Goal: Task Accomplishment & Management: Use online tool/utility

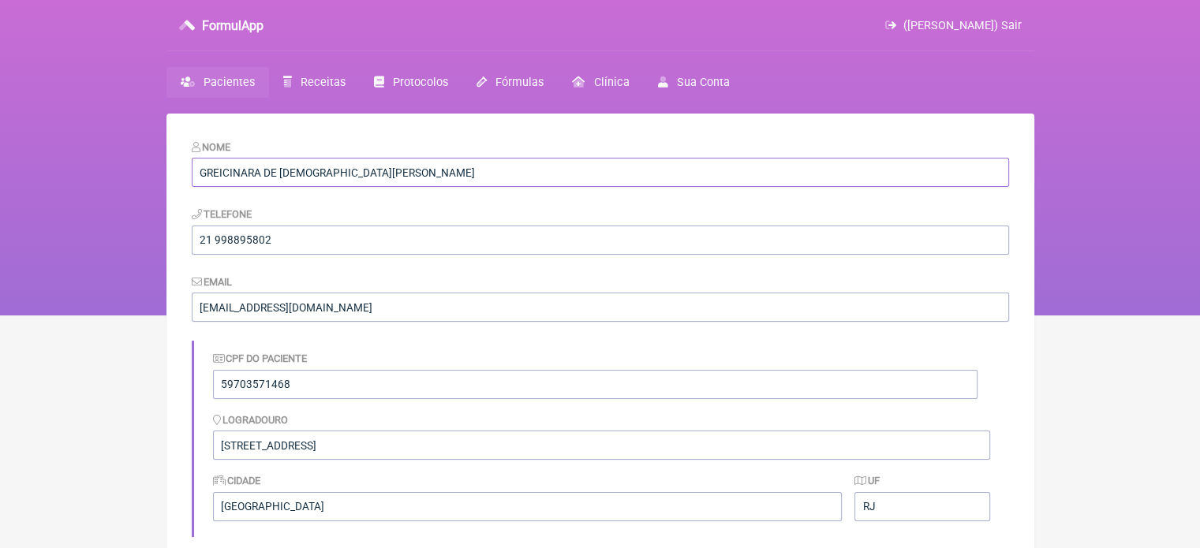
click at [364, 166] on input "GREICINARA DE FREITAS VIEIRA" at bounding box center [600, 172] width 817 height 29
type input "GREICINARA DE FREITAS"
click at [215, 72] on link "Pacientes" at bounding box center [217, 82] width 103 height 31
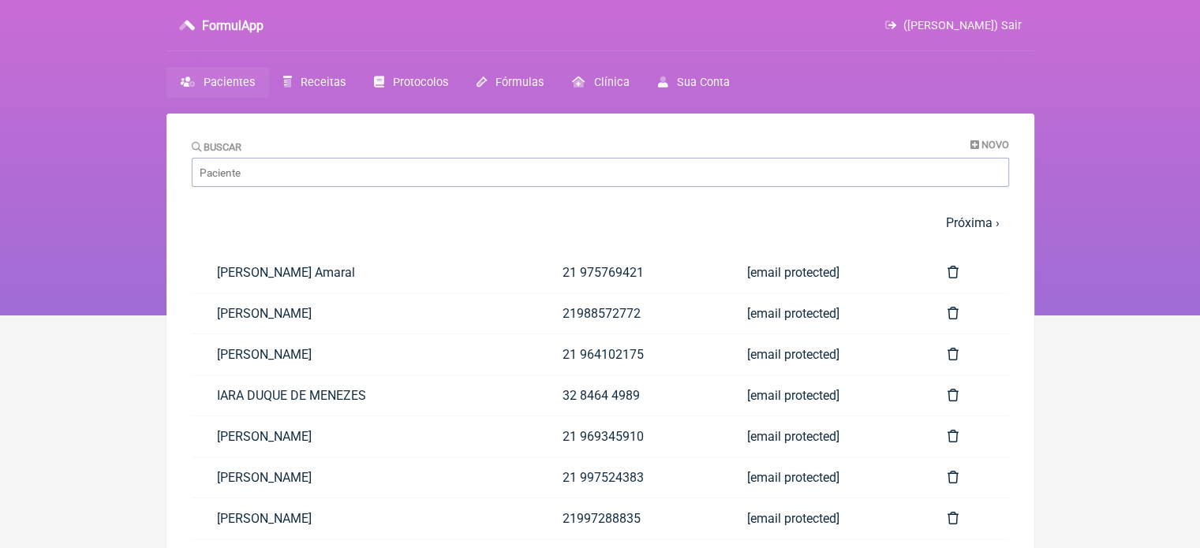
click at [227, 79] on span "Pacientes" at bounding box center [229, 82] width 51 height 13
click at [230, 171] on input "Buscar" at bounding box center [600, 172] width 817 height 29
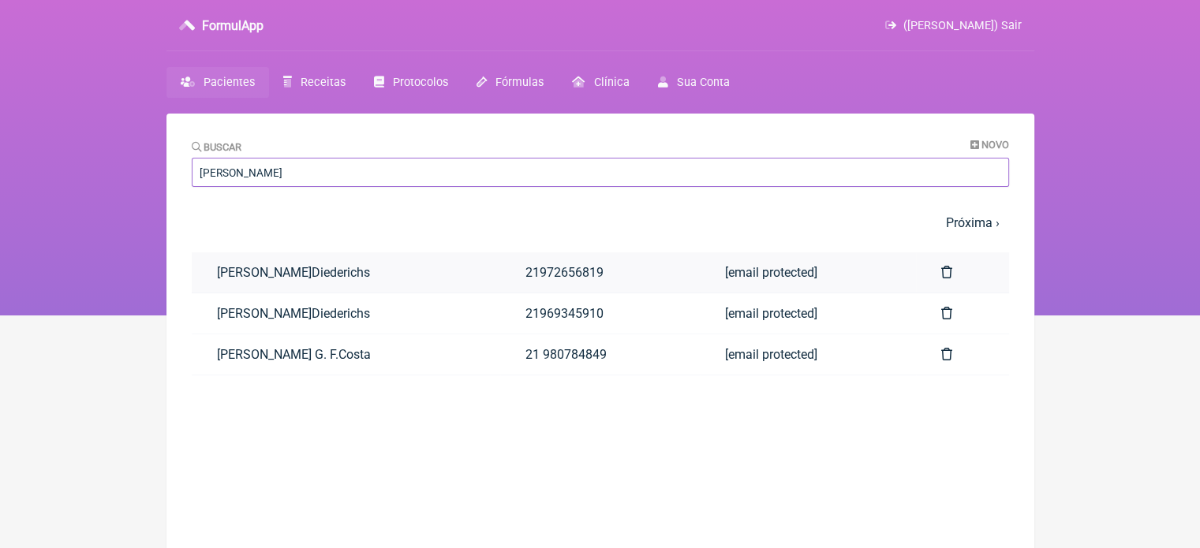
type input "renata"
click at [311, 267] on link "Renata R.Diederichs" at bounding box center [346, 272] width 309 height 40
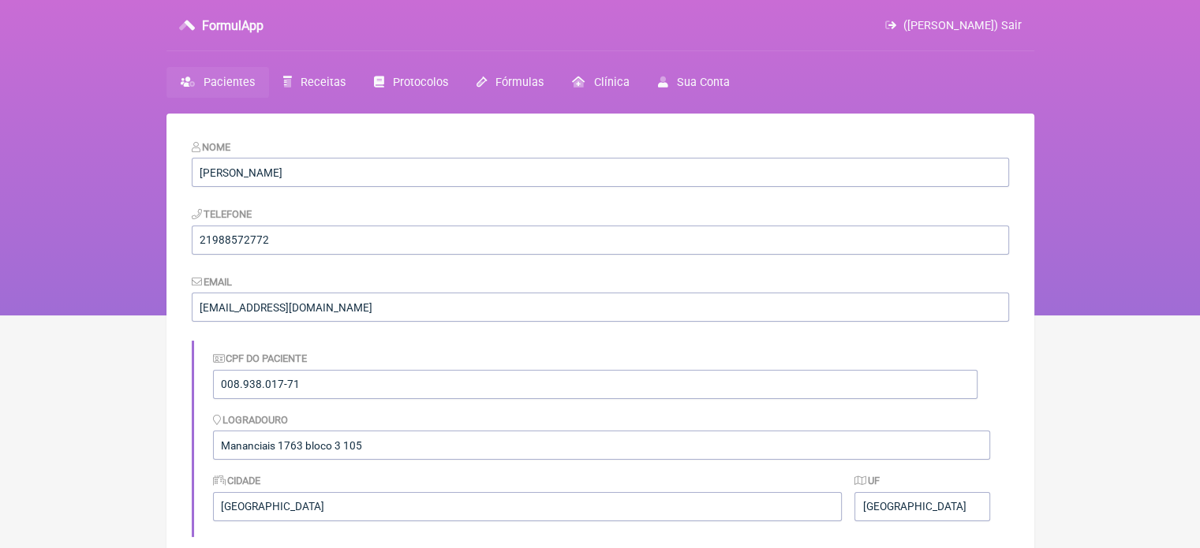
click at [209, 72] on link "Pacientes" at bounding box center [217, 82] width 103 height 31
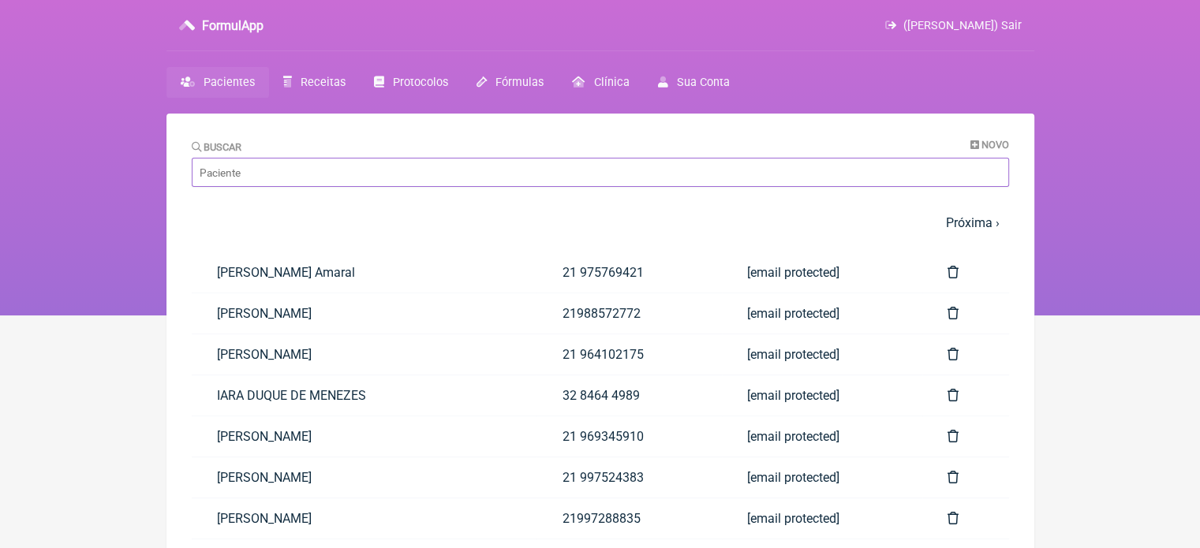
click at [244, 178] on input "Buscar" at bounding box center [600, 172] width 817 height 29
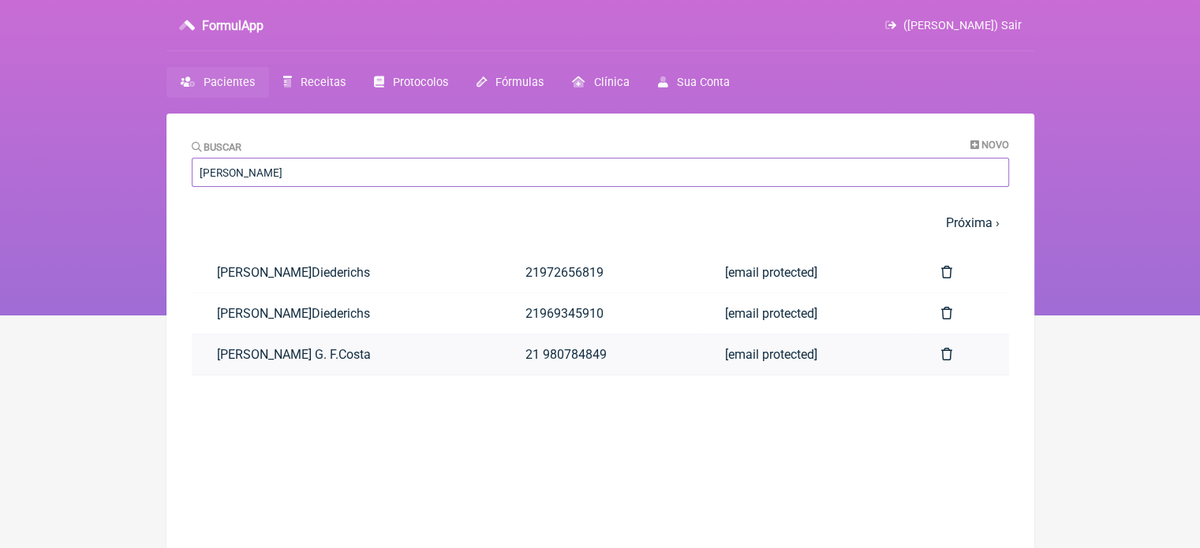
type input "renata"
click at [241, 361] on link "Renata Coelho G. F.Costa" at bounding box center [346, 354] width 309 height 40
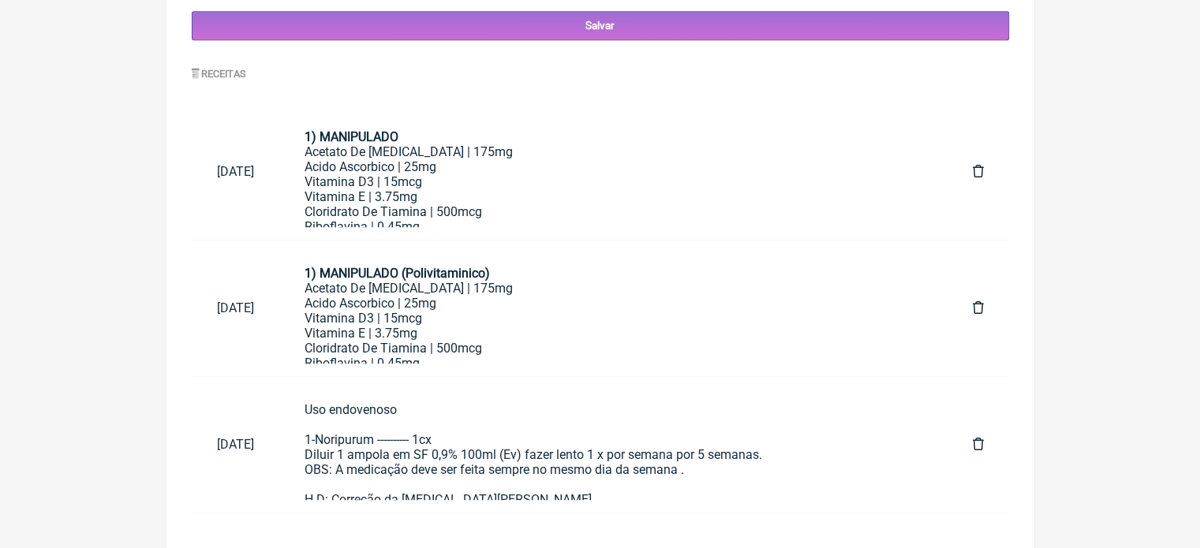
scroll to position [742, 0]
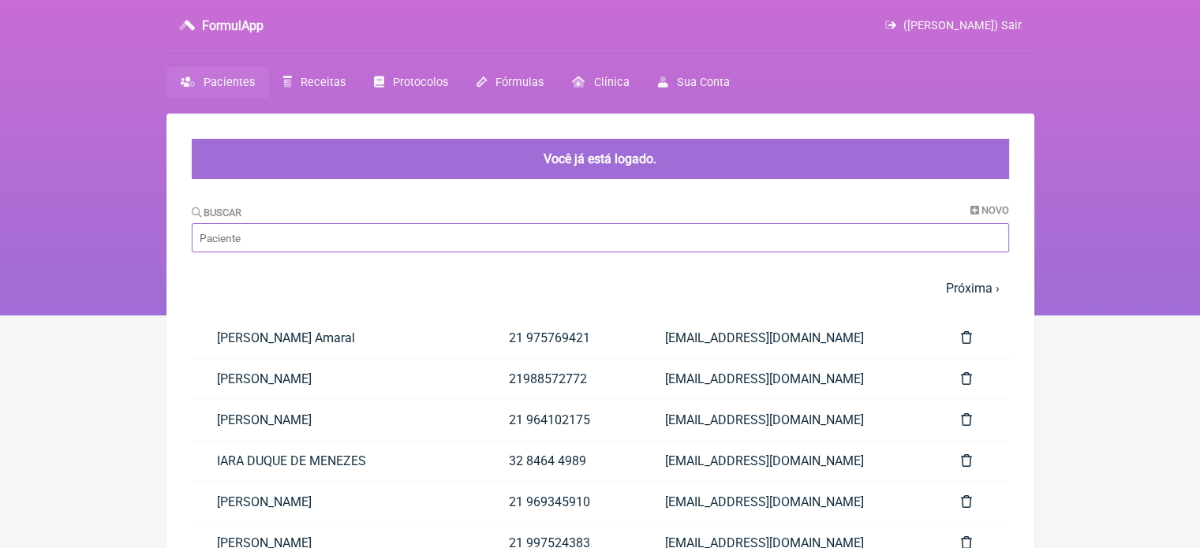
click at [201, 233] on input "Buscar" at bounding box center [600, 237] width 817 height 29
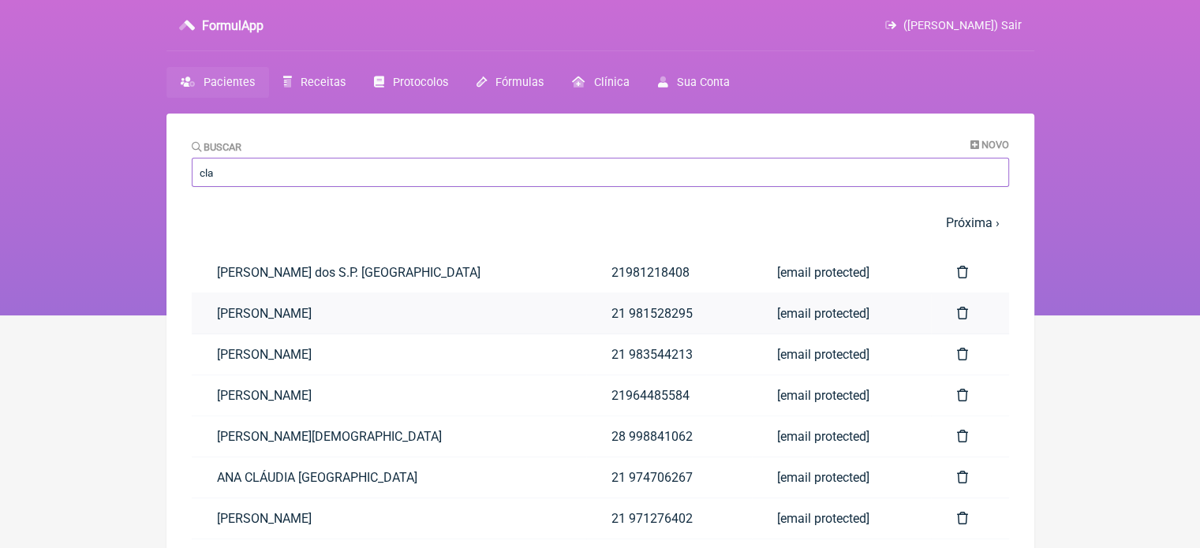
type input "cla"
click at [311, 321] on link "CLAUDIA IZABEL SANTOS DE FREITAS" at bounding box center [389, 313] width 394 height 40
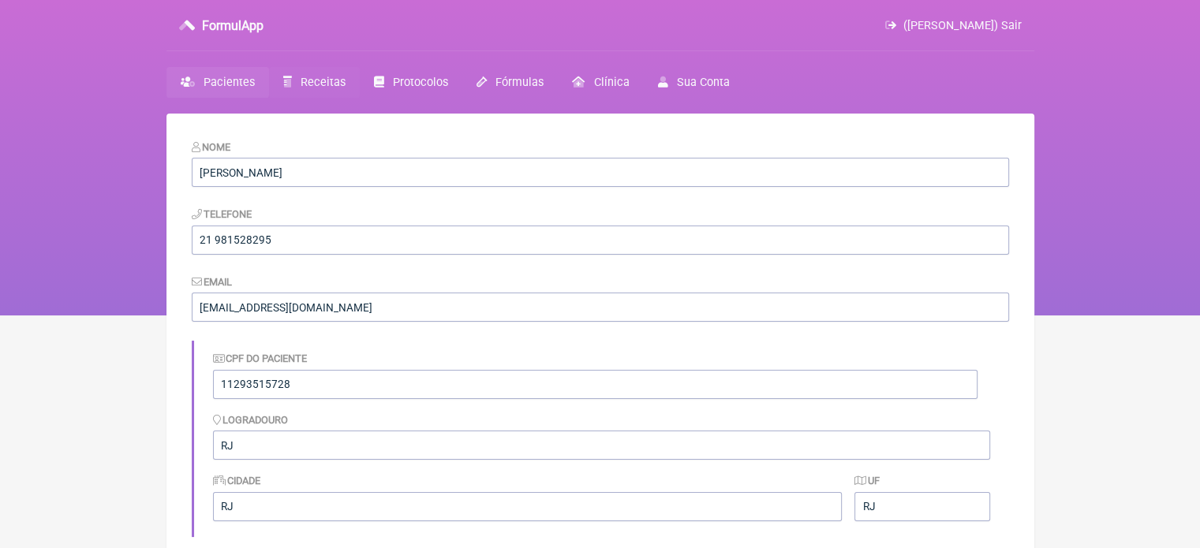
click at [309, 77] on span "Receitas" at bounding box center [323, 82] width 45 height 13
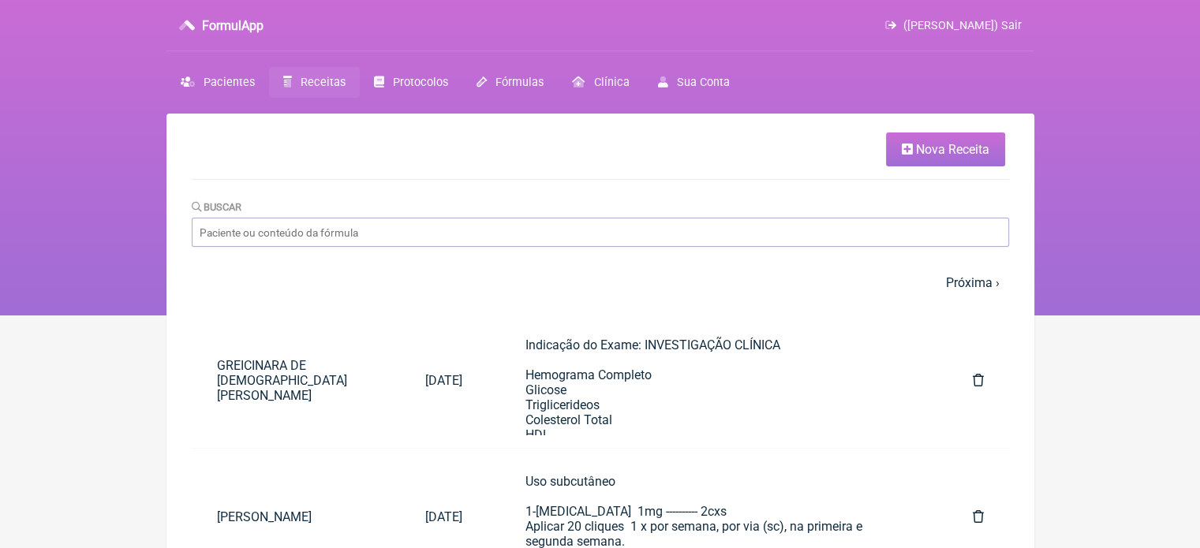
click at [929, 138] on link "Nova Receita" at bounding box center [945, 150] width 119 height 34
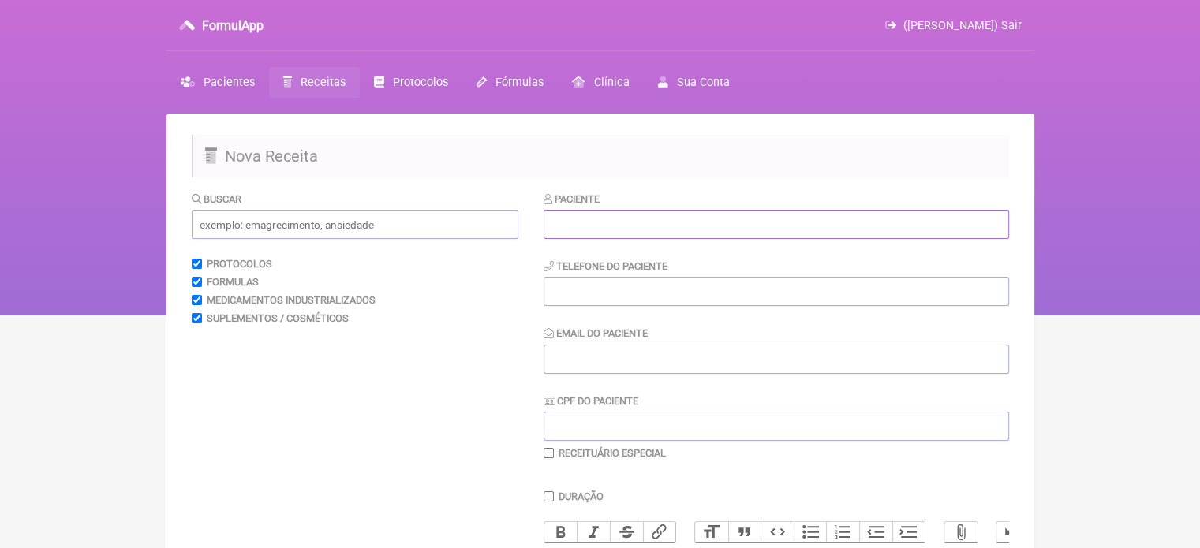
click at [570, 226] on input "text" at bounding box center [776, 224] width 465 height 29
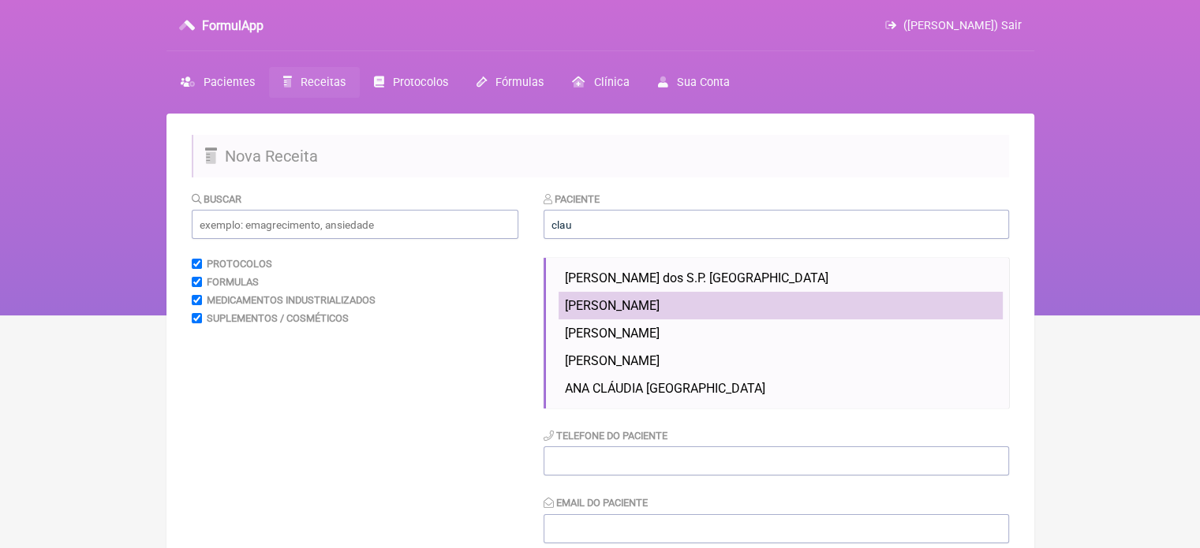
click at [647, 299] on span "CLAUDIA IZABEL SANTOS DE FREITAS" at bounding box center [612, 305] width 95 height 15
type input "CLAUDIA IZABEL SANTOS DE FREITAS"
type input "21 981528295"
type input "VINI_PASCHOAL@YAHOO.COM.BR"
type input "11293515728"
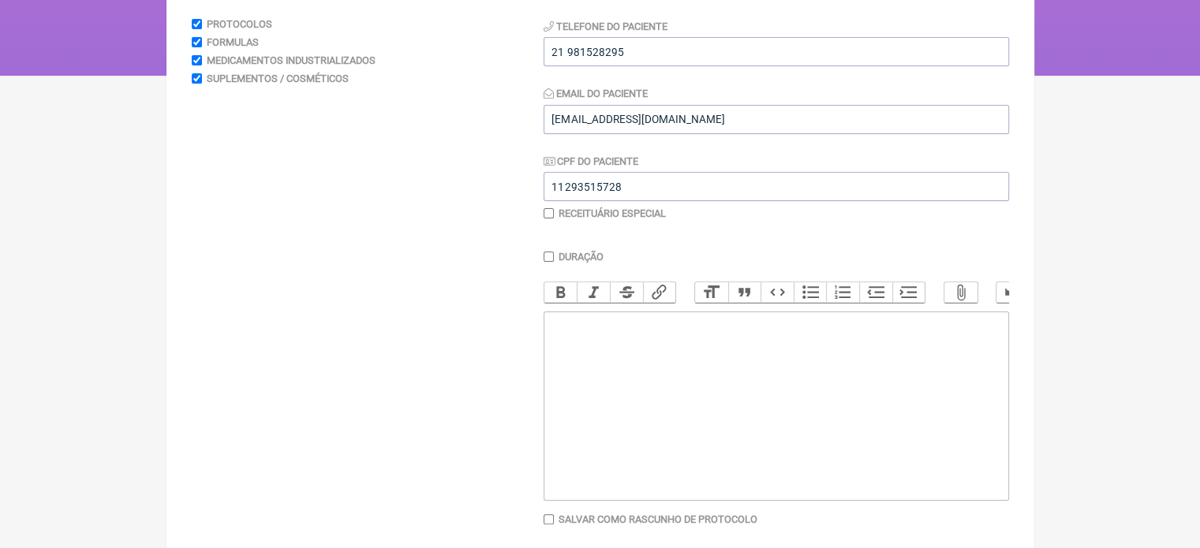
scroll to position [315, 0]
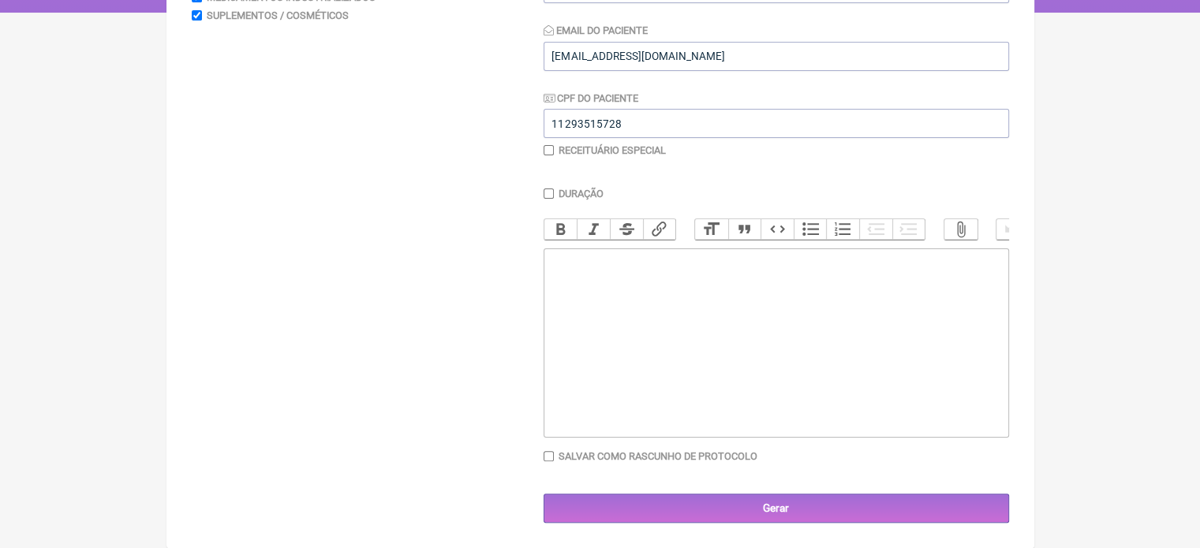
click at [632, 322] on trix-editor at bounding box center [776, 342] width 465 height 189
click at [555, 255] on div "Testosterona Total e Livre Uréia Creatinina" at bounding box center [775, 276] width 448 height 45
click at [552, 249] on trix-editor "Testosterona Total e Livre Uréia Creatinina" at bounding box center [776, 342] width 465 height 189
click at [556, 254] on div "Testosterona Total e Livre Uréia Creatinina" at bounding box center [775, 291] width 448 height 75
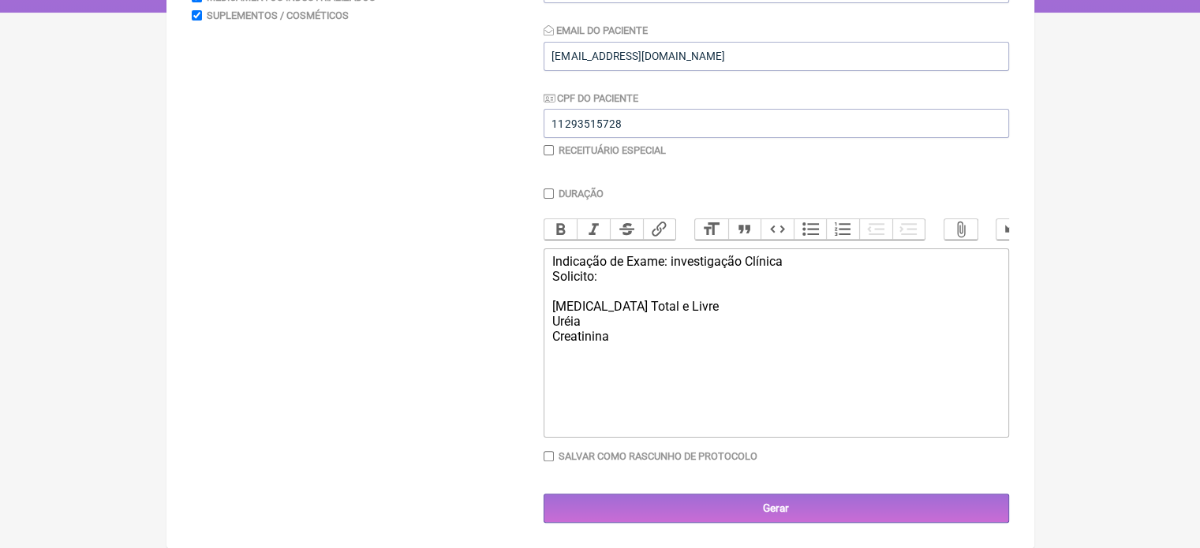
click at [547, 304] on trix-editor "Indicação de Exame: investigação Clínica Solicito: Testosterona Total e Livre U…" at bounding box center [776, 342] width 465 height 189
click at [784, 264] on div "Indicação de Exame: investigação Clínica Solicito: Testosterona Total e Livre U…" at bounding box center [775, 291] width 448 height 75
click at [555, 269] on div "Indicação de Exame: investigação Clínica Solicito: Testosterona Total e Livre U…" at bounding box center [775, 291] width 448 height 75
click at [552, 271] on div "Indicação de Exame: investigação Clínica Solicito: Testosterona Total e Livre U…" at bounding box center [775, 291] width 448 height 75
type trix-editor "<div>Indicação de Exame: investigação Clínica<br><br>Solicito:<br>Testosterona …"
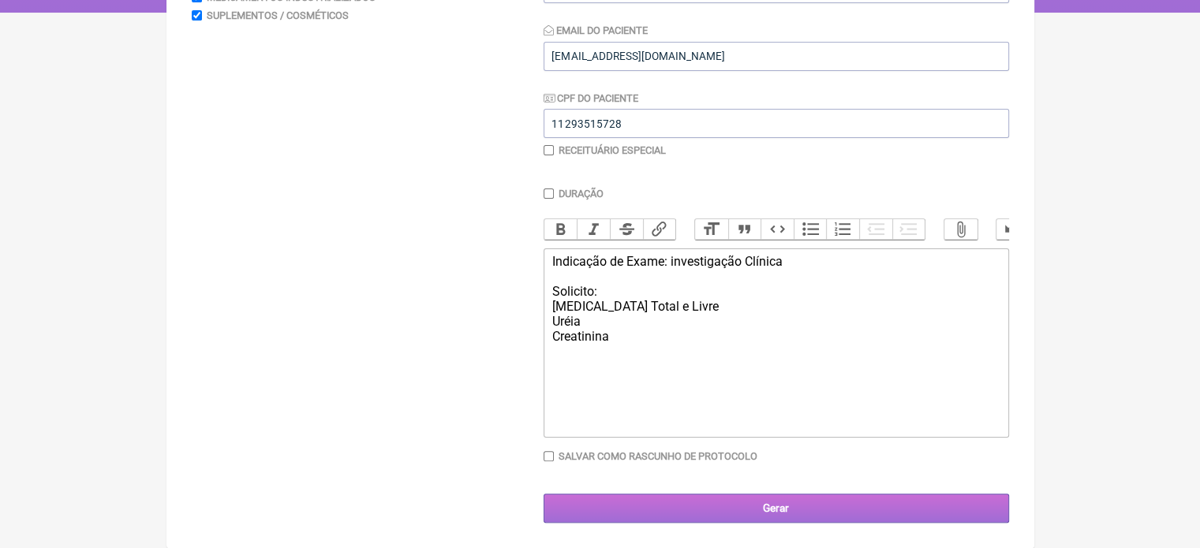
click at [732, 507] on input "Gerar" at bounding box center [776, 508] width 465 height 29
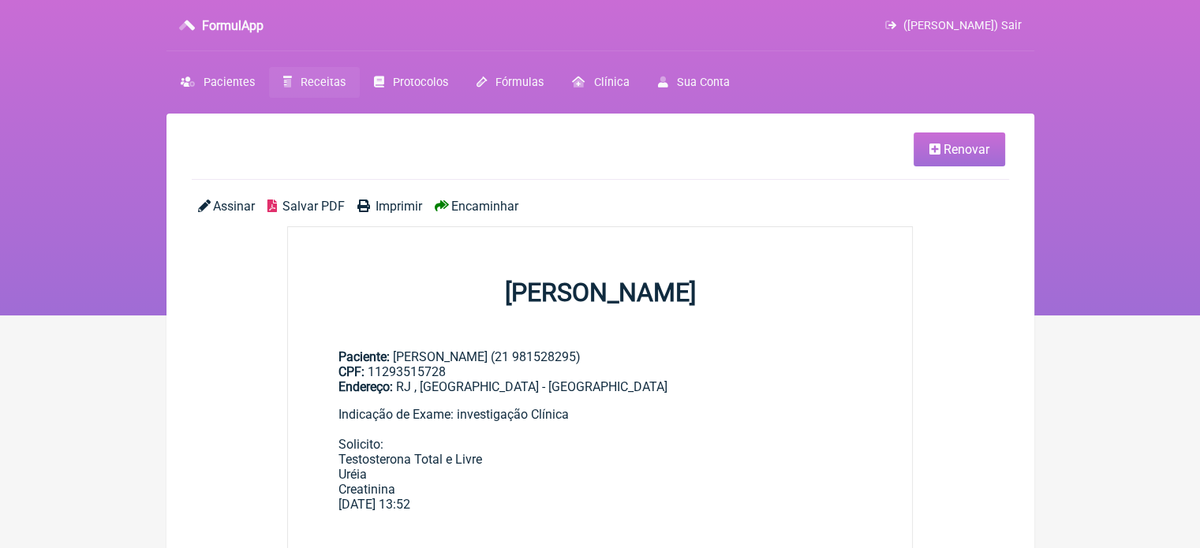
click at [477, 216] on div "Assinar Salvar PDF Imprimir Encaminhar" at bounding box center [600, 213] width 817 height 28
click at [477, 211] on span "Encaminhar" at bounding box center [484, 206] width 67 height 15
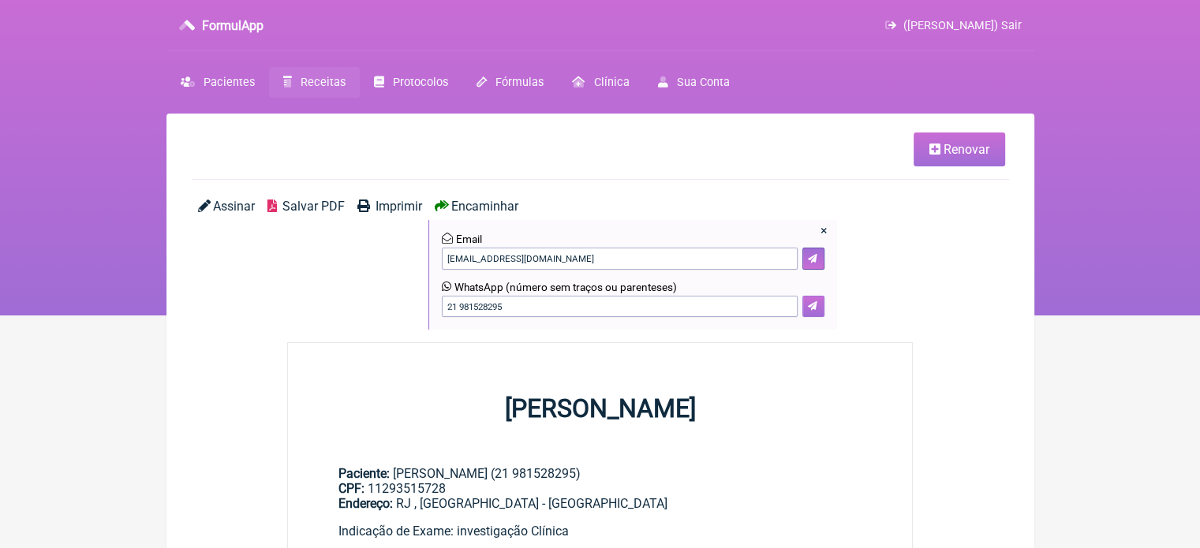
click at [805, 314] on button at bounding box center [813, 307] width 22 height 22
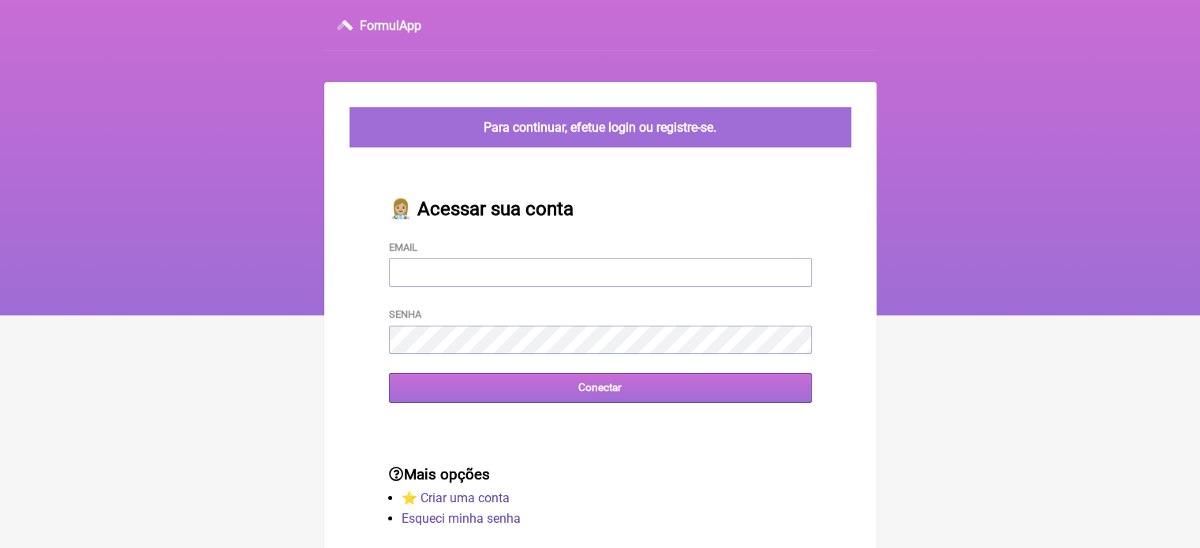
type input "[EMAIL_ADDRESS][DOMAIN_NAME]"
click at [556, 398] on input "Conectar" at bounding box center [600, 387] width 423 height 29
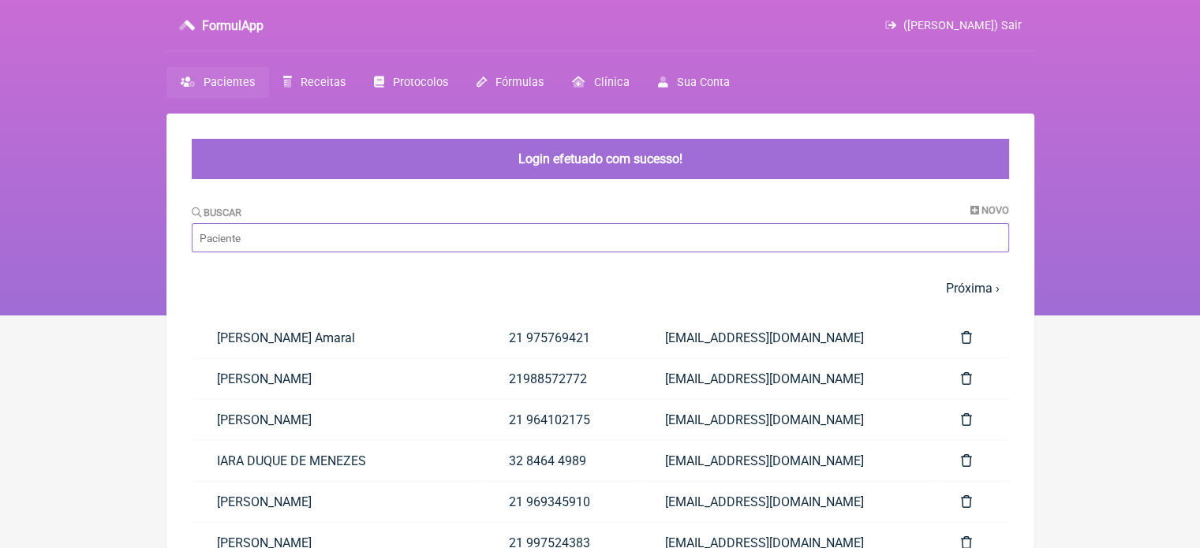
click at [344, 234] on input "Buscar" at bounding box center [600, 237] width 817 height 29
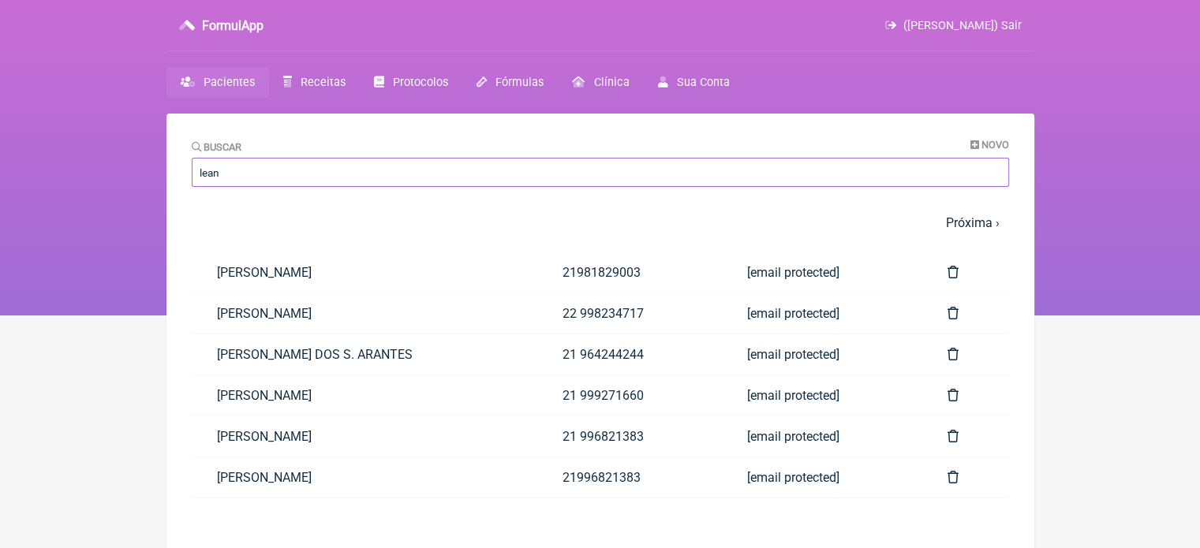
type input "lean"
click at [344, 234] on nav "1 2 3 4 5 … Próxima › Última »" at bounding box center [600, 223] width 817 height 34
click at [293, 264] on link "[PERSON_NAME]" at bounding box center [365, 272] width 346 height 40
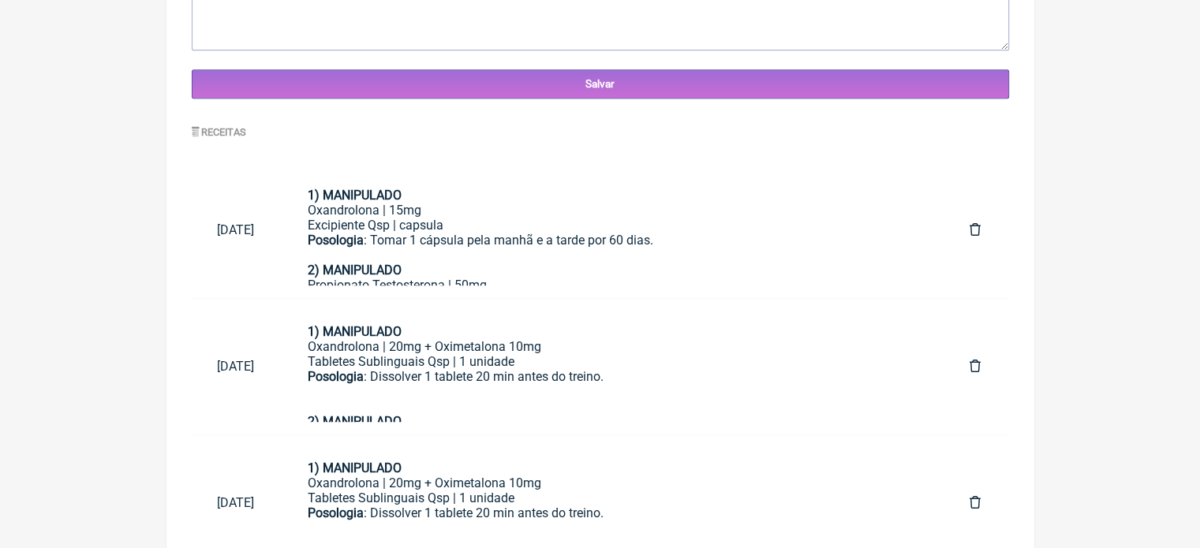
scroll to position [743, 0]
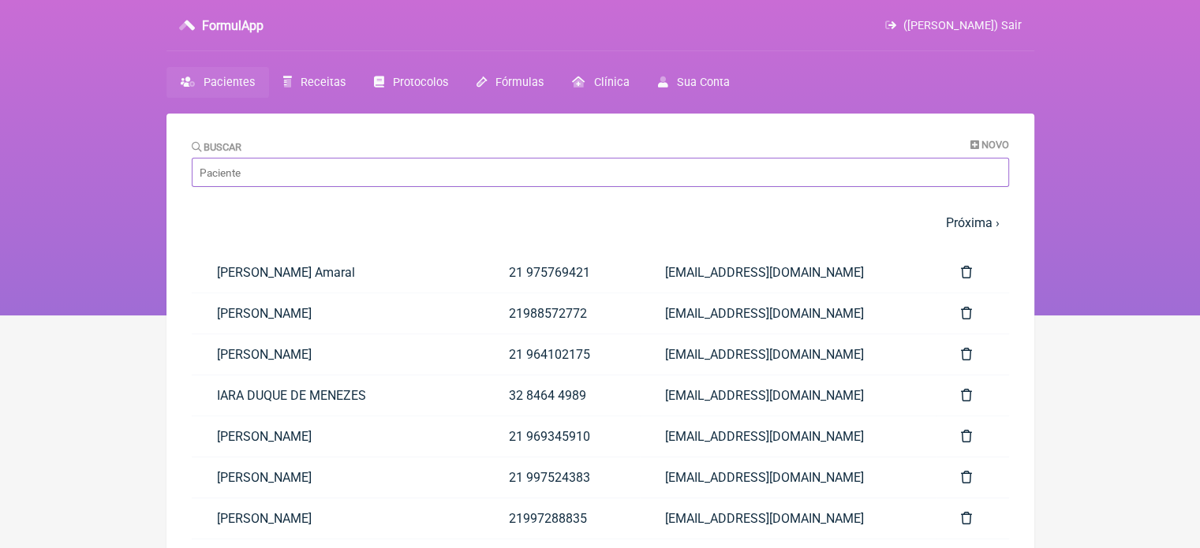
click at [271, 166] on input "Buscar" at bounding box center [600, 172] width 817 height 29
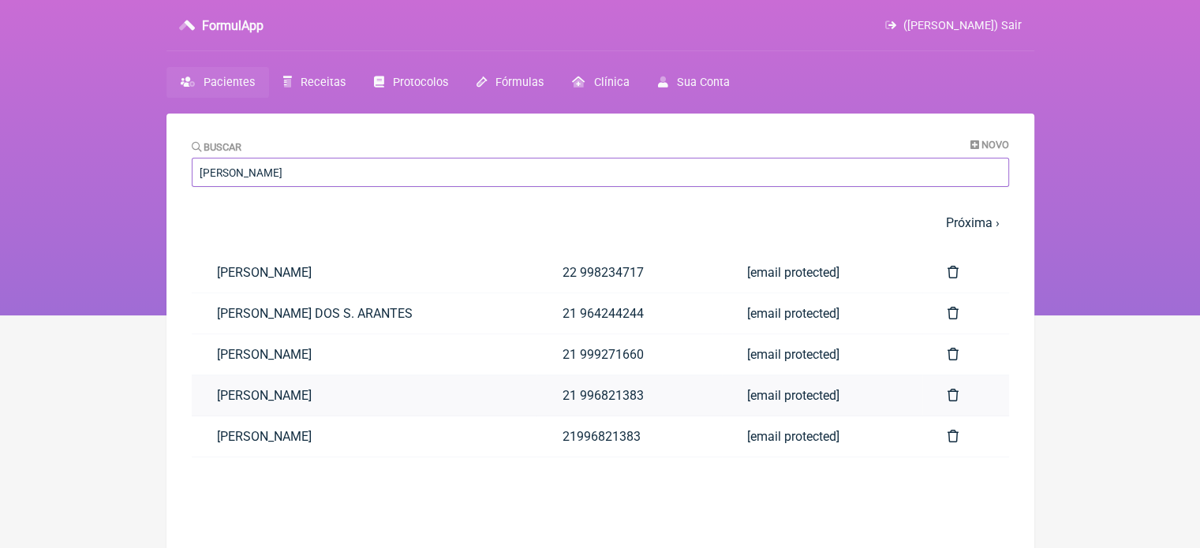
type input "[PERSON_NAME]"
click at [277, 394] on link "[PERSON_NAME]" at bounding box center [365, 396] width 346 height 40
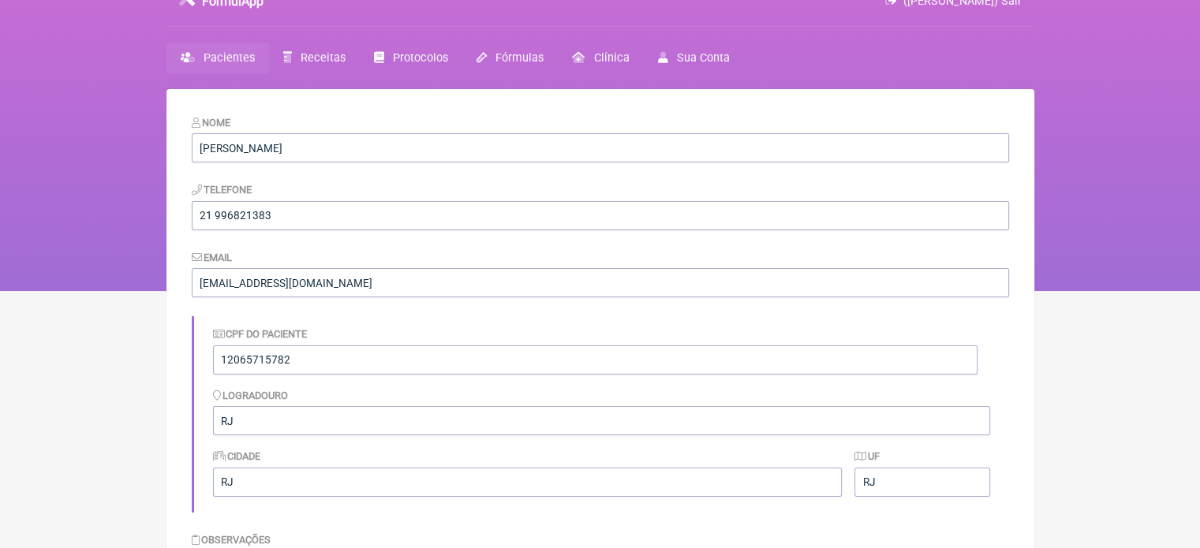
scroll to position [22, 0]
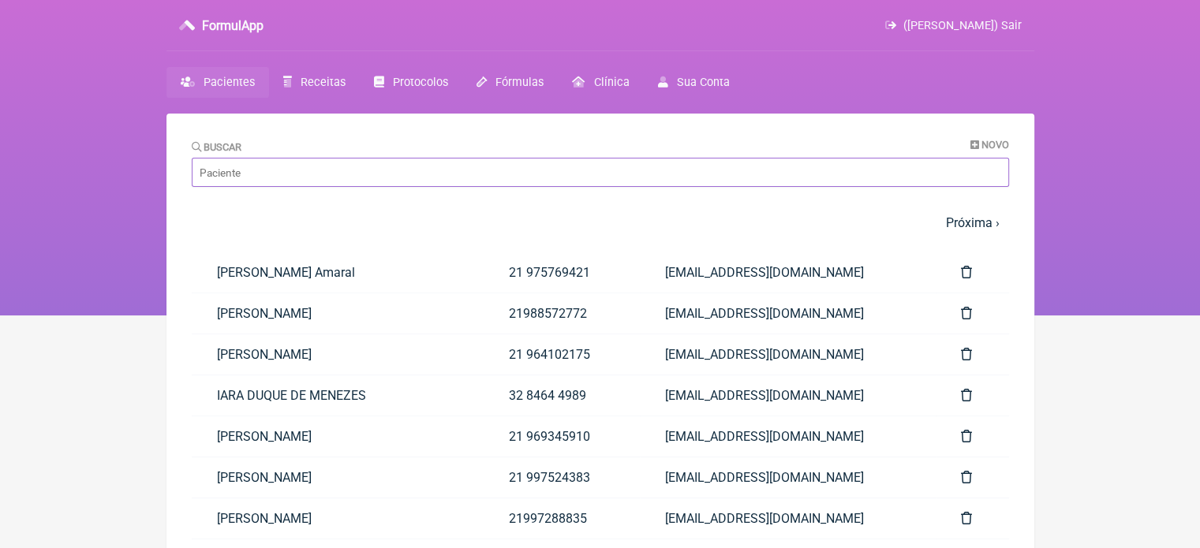
click at [226, 166] on input "Buscar" at bounding box center [600, 172] width 817 height 29
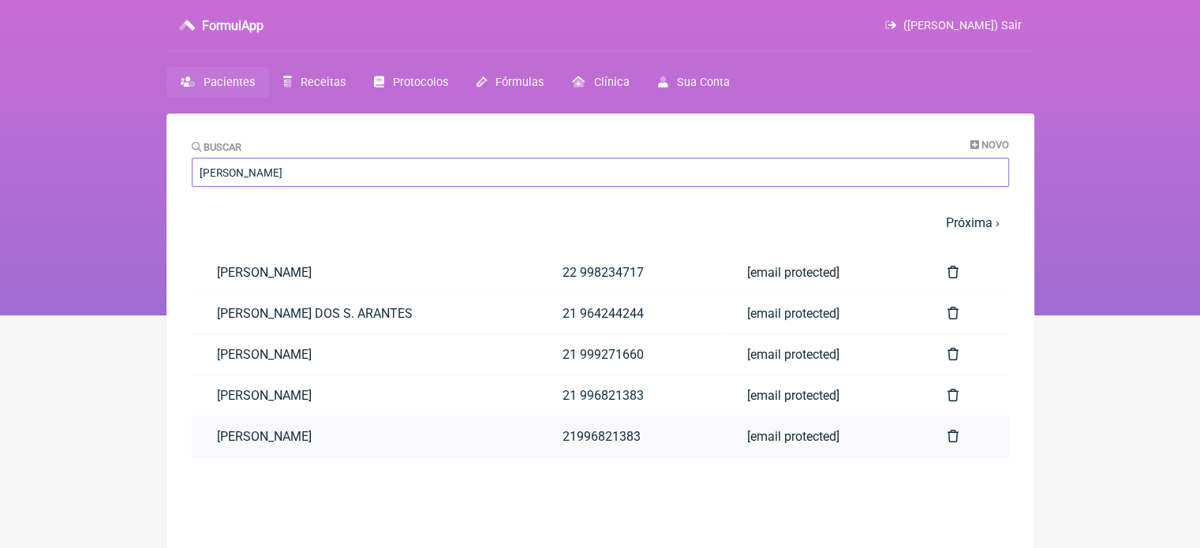
type input "[PERSON_NAME]"
click at [246, 443] on link "[PERSON_NAME]" at bounding box center [365, 437] width 346 height 40
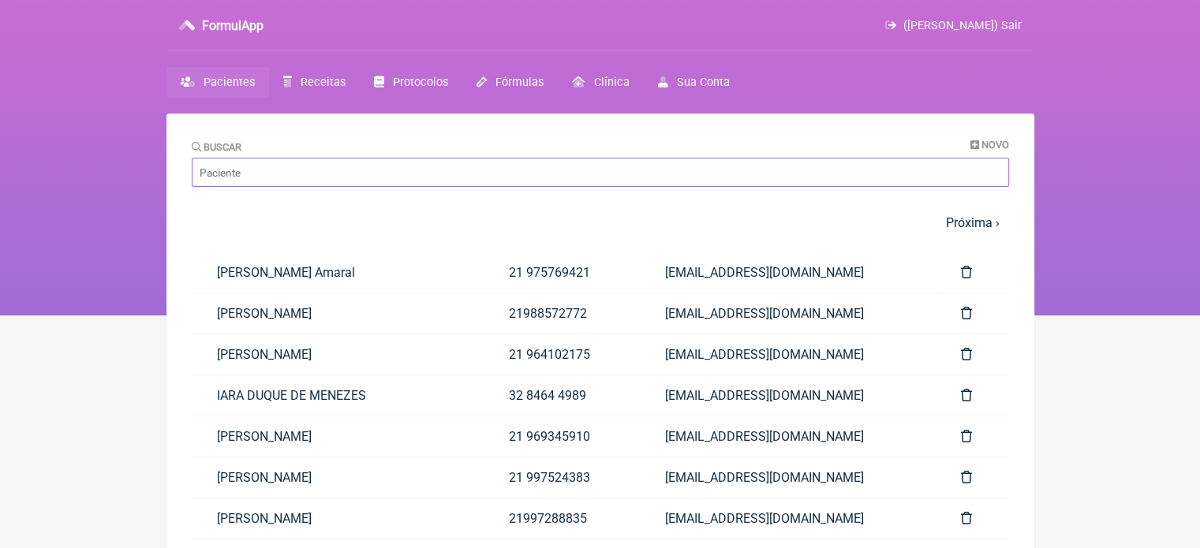
click at [266, 168] on input "Buscar" at bounding box center [600, 172] width 817 height 29
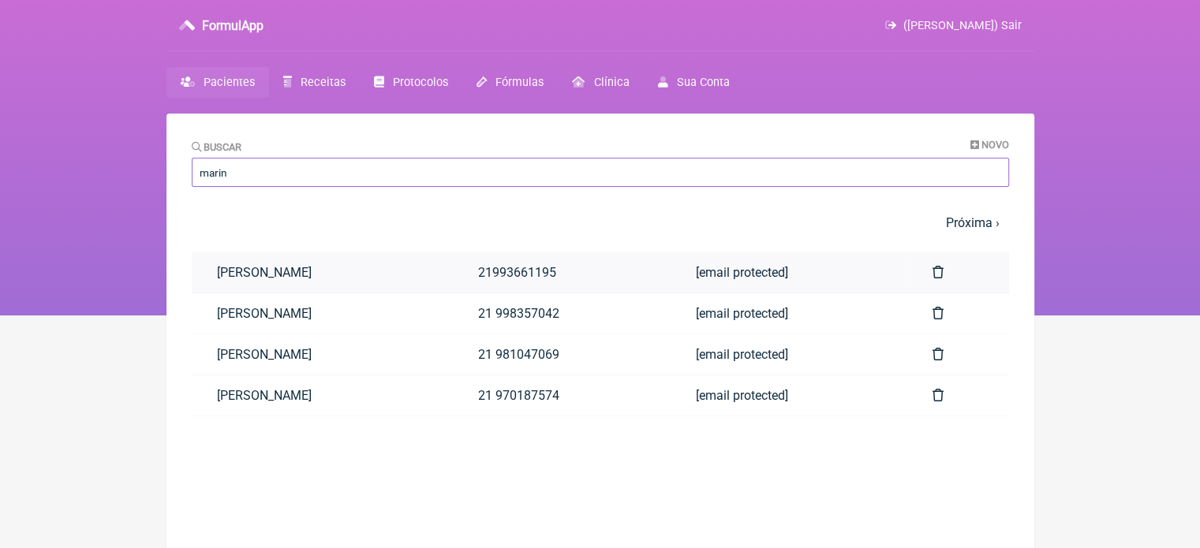
type input "marin"
click at [242, 279] on link "[PERSON_NAME]" at bounding box center [322, 272] width 261 height 40
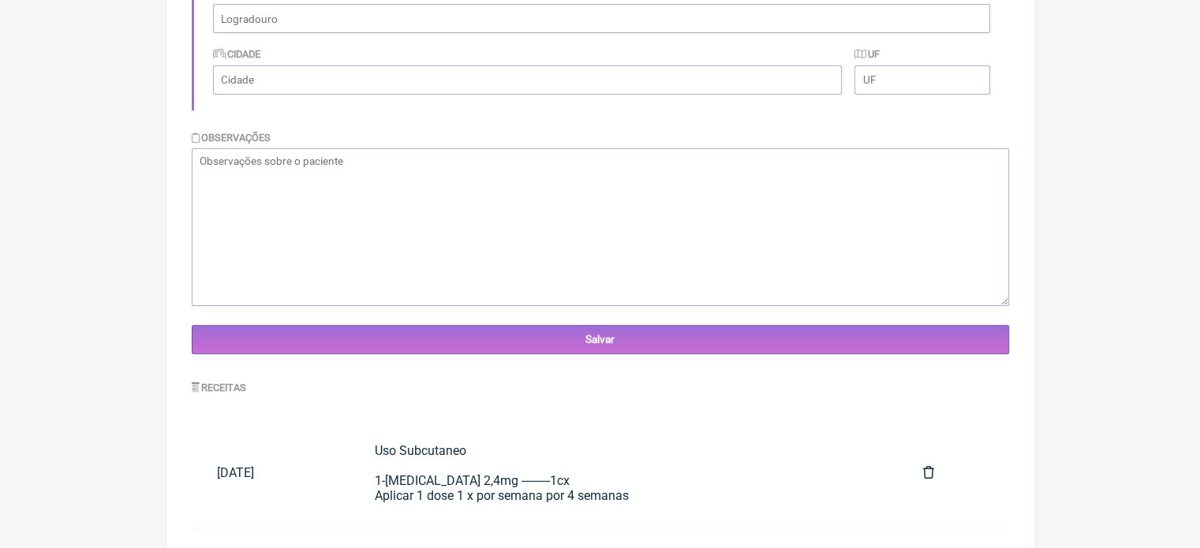
scroll to position [446, 0]
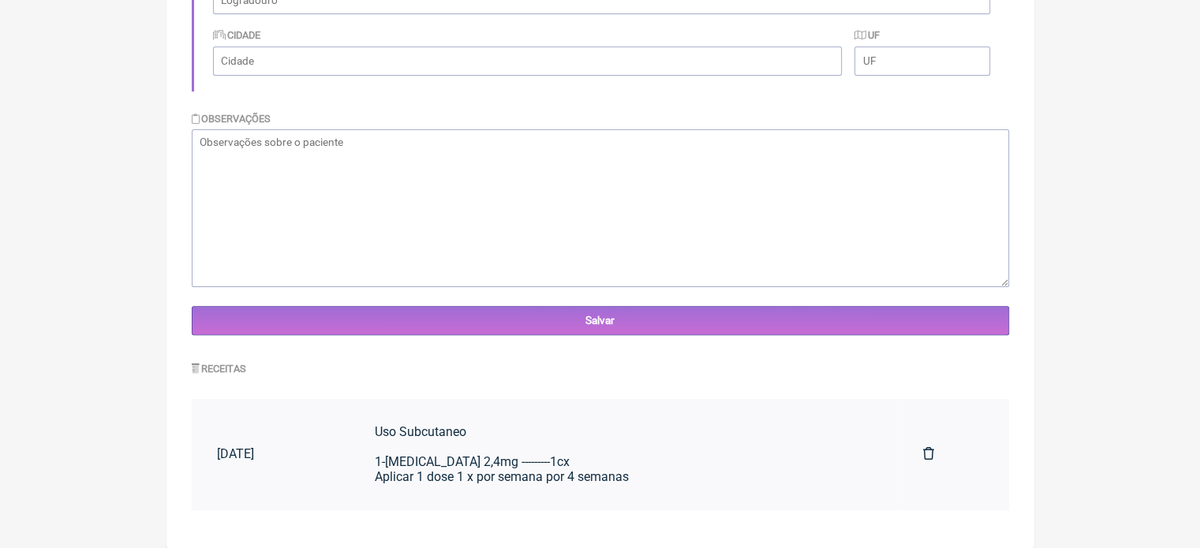
click at [480, 476] on div "Uso Subcutaneo 1-Wegovy 2,4mg ---------1cx Aplicar 1 dose 1 x por semana por 4 …" at bounding box center [623, 454] width 498 height 60
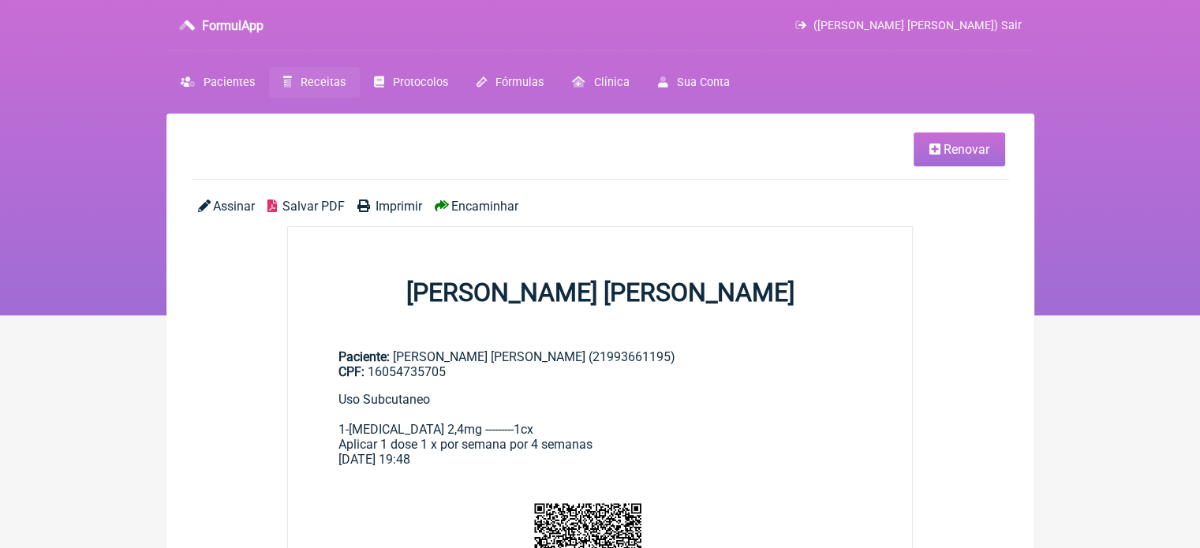
click at [973, 149] on span "Renovar" at bounding box center [967, 149] width 46 height 15
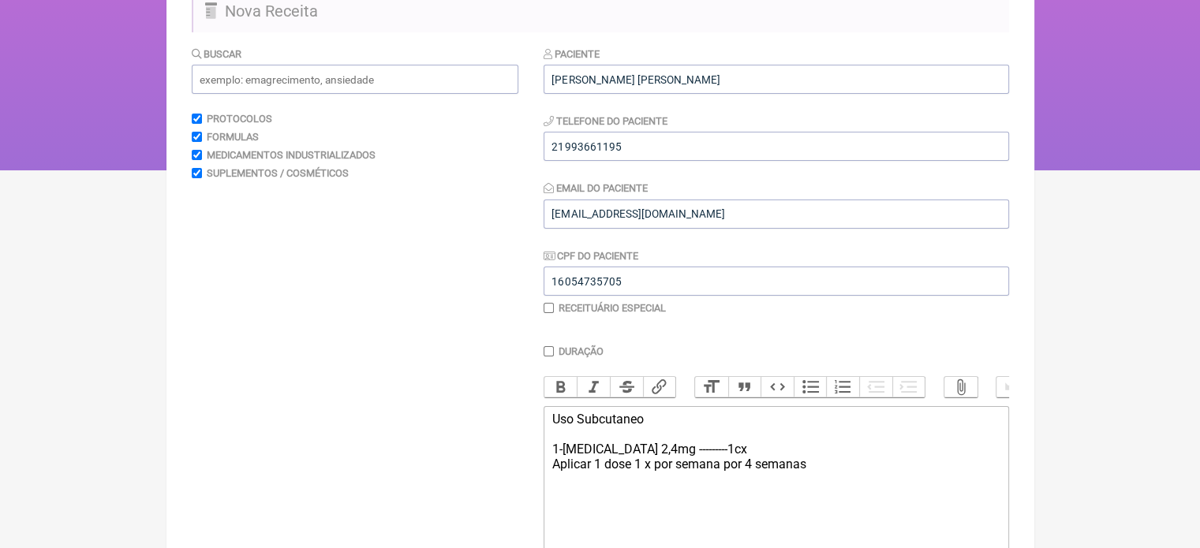
scroll to position [315, 0]
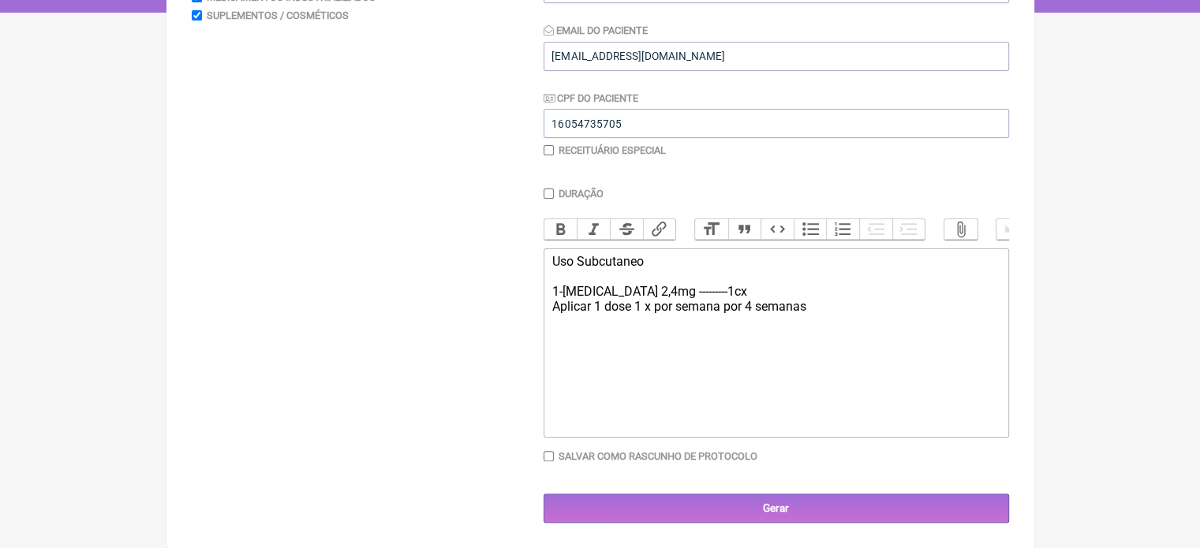
click at [625, 286] on div "Uso Subcutaneo 1-[MEDICAL_DATA] 2,4mg ---------1cx Aplicar 1 dose 1 x por seman…" at bounding box center [775, 284] width 448 height 60
type trix-editor "<div>Uso Subcutaneo&nbsp;<br><br>1-[MEDICAL_DATA] 1mg ---------1cx&nbsp;<br>Apl…"
click at [625, 286] on div "Uso Subcutaneo 1-[MEDICAL_DATA] 1mg ---------1cx Aplicar 1 dose 1 x por semana …" at bounding box center [775, 284] width 448 height 60
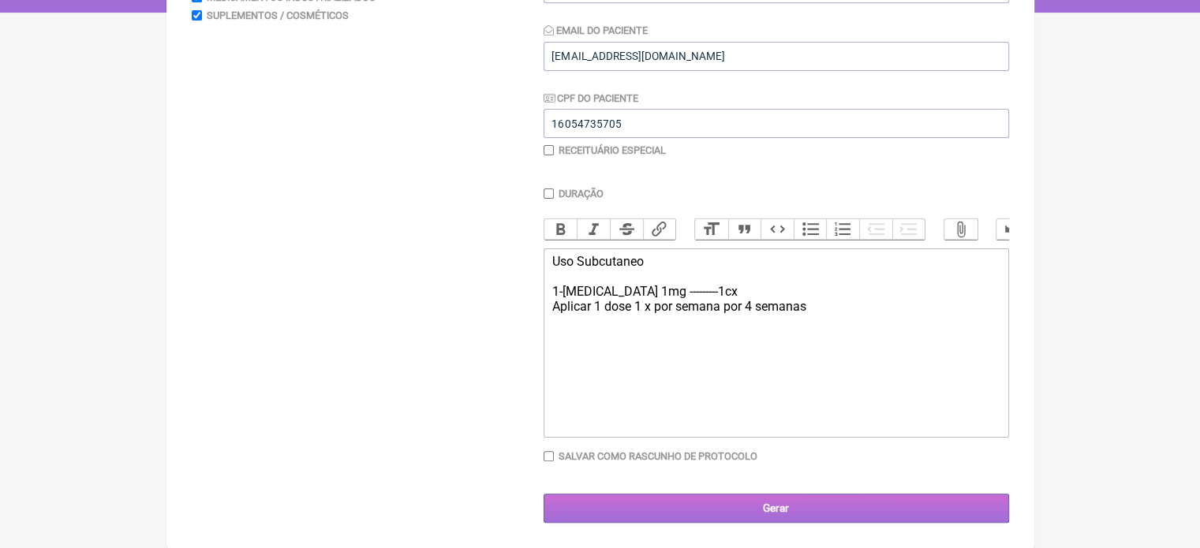
click at [736, 516] on input "Gerar" at bounding box center [776, 508] width 465 height 29
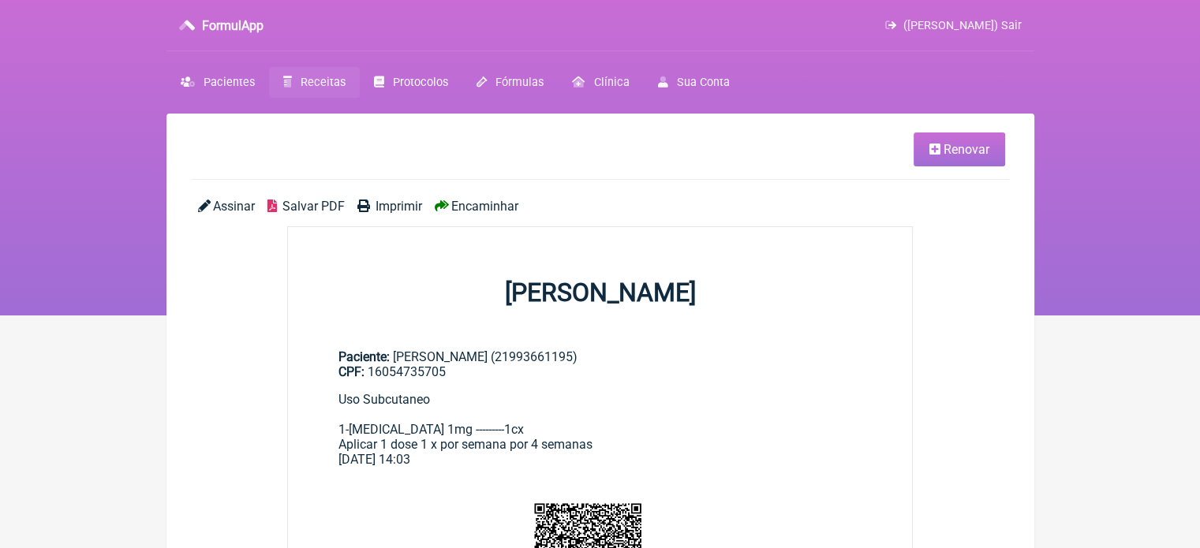
click at [470, 211] on span "Encaminhar" at bounding box center [484, 206] width 67 height 15
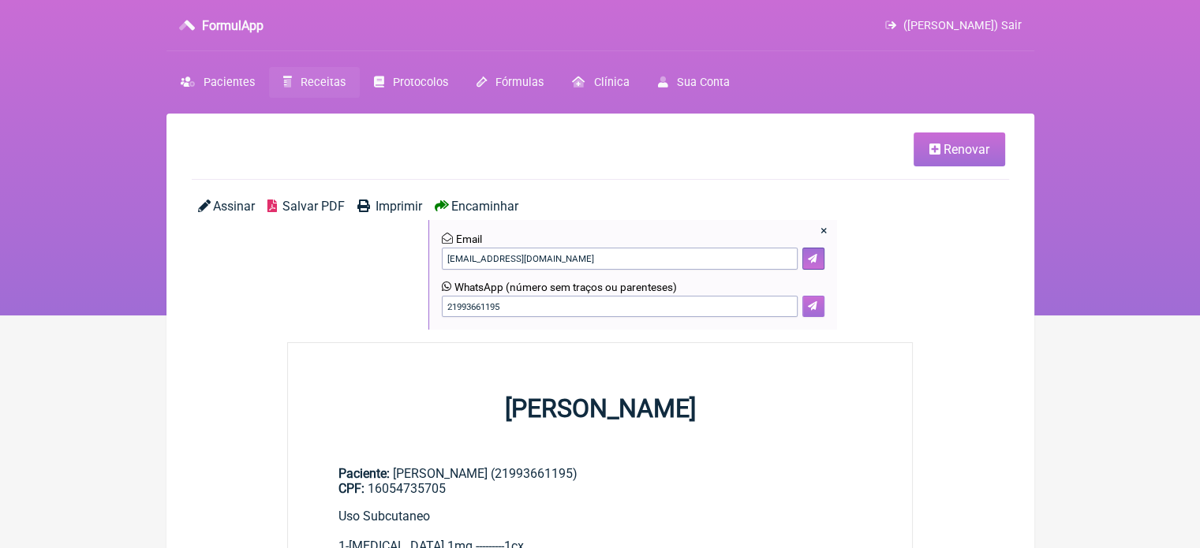
click at [817, 302] on button at bounding box center [813, 307] width 22 height 22
